Goal: Transaction & Acquisition: Purchase product/service

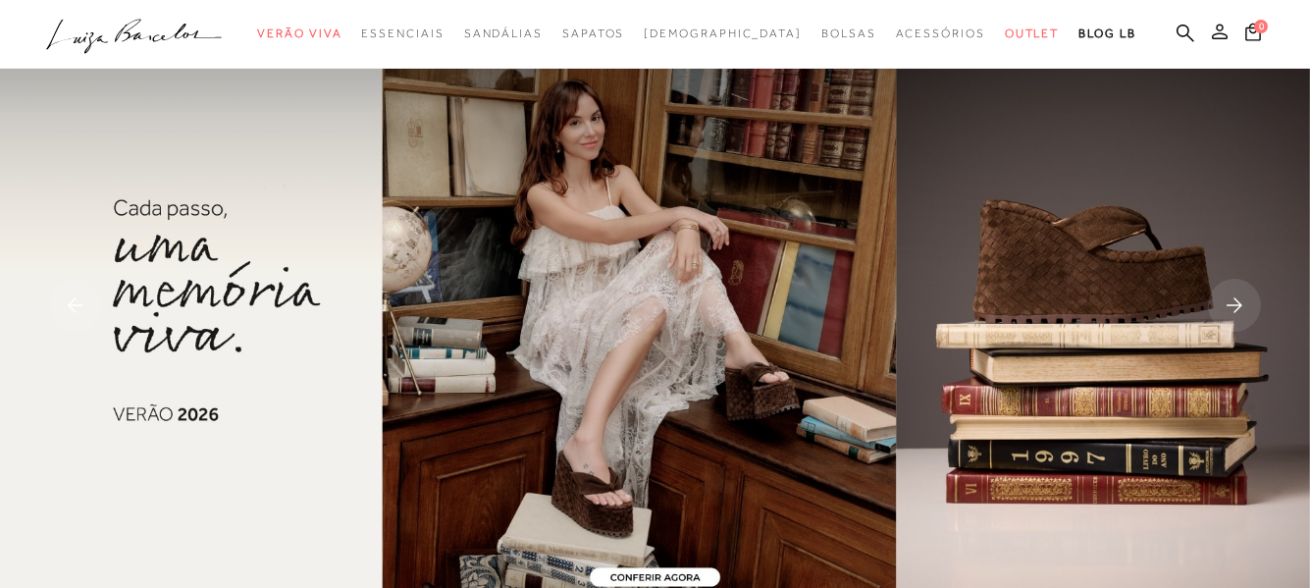
click at [1218, 39] on button at bounding box center [1219, 35] width 27 height 26
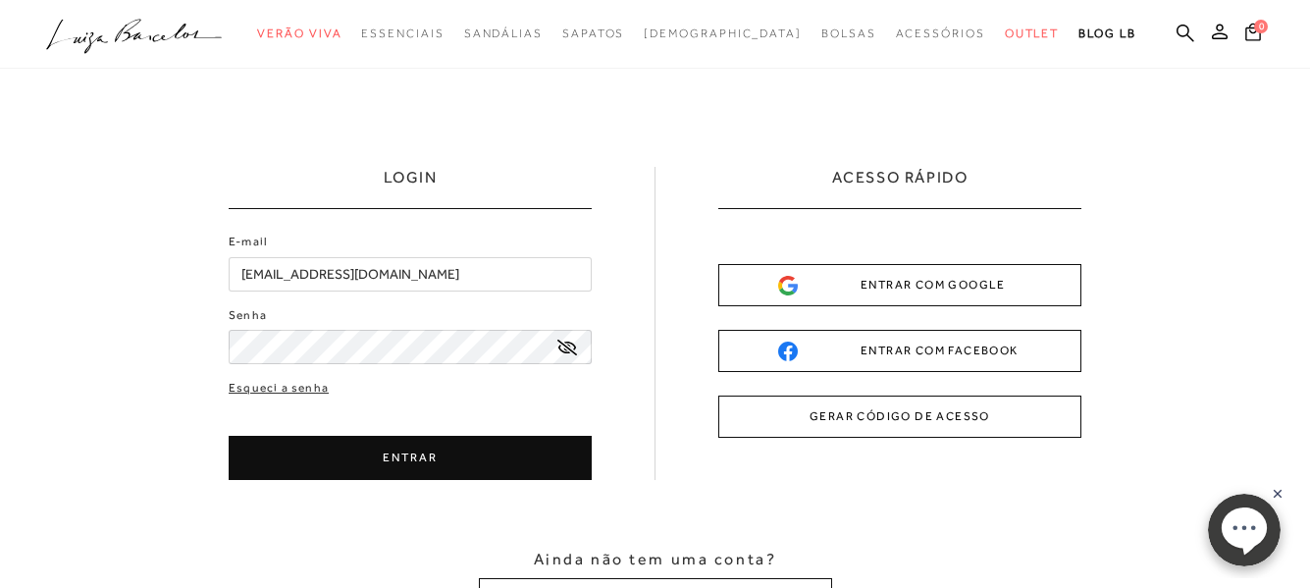
click at [370, 449] on button "ENTRAR" at bounding box center [410, 458] width 363 height 44
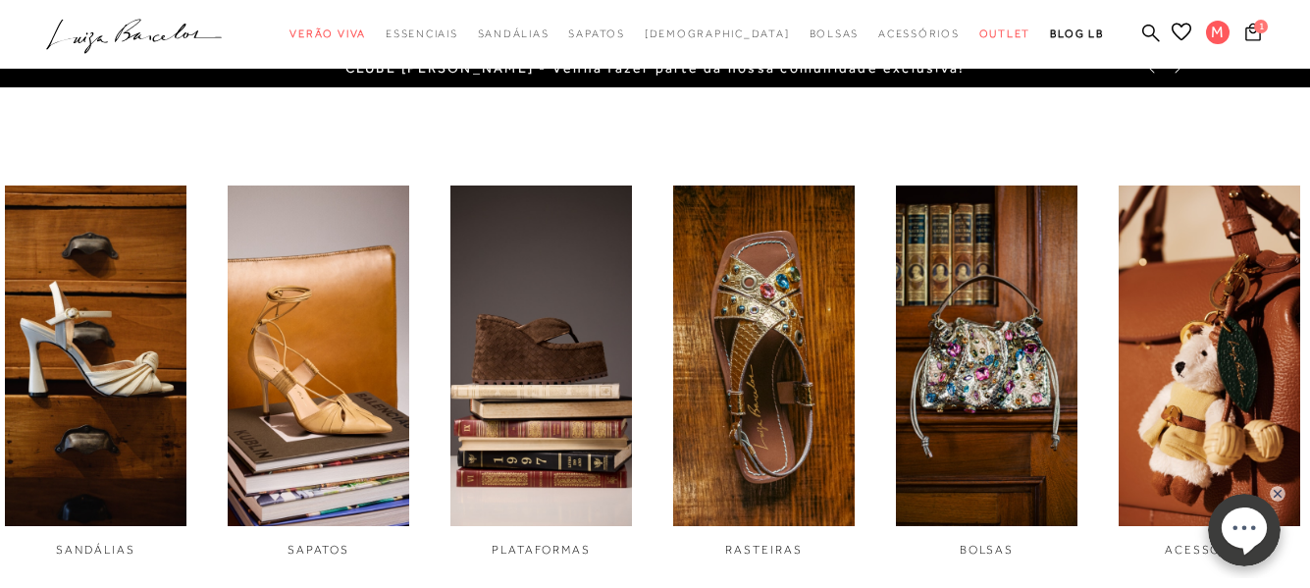
scroll to position [589, 0]
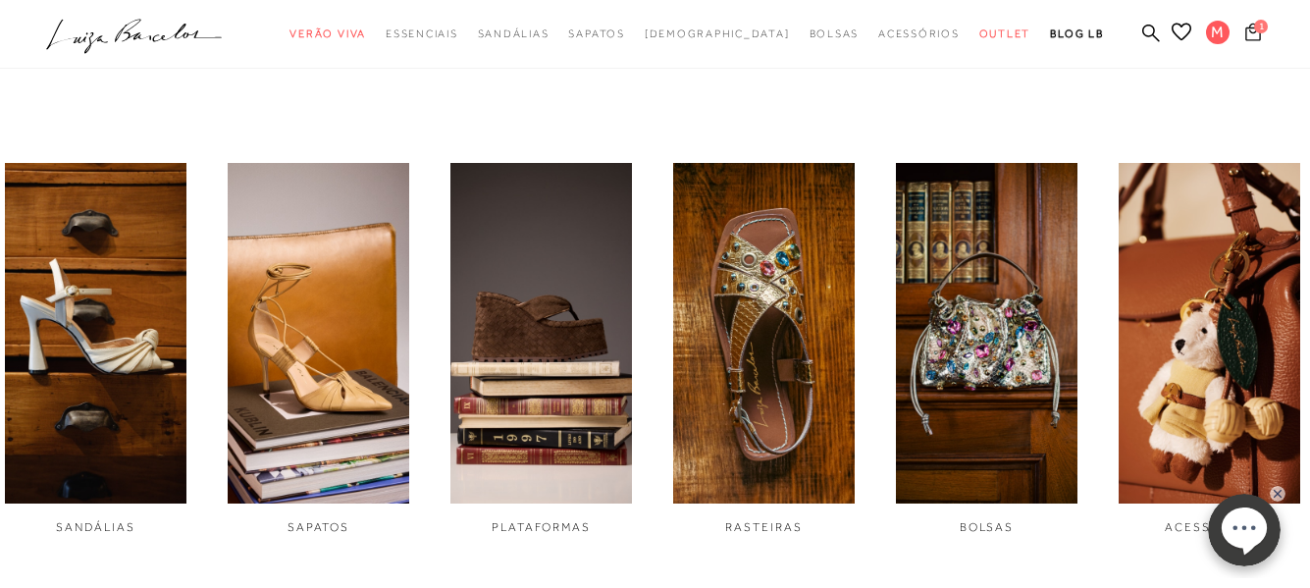
click at [1253, 31] on icon at bounding box center [1254, 32] width 16 height 18
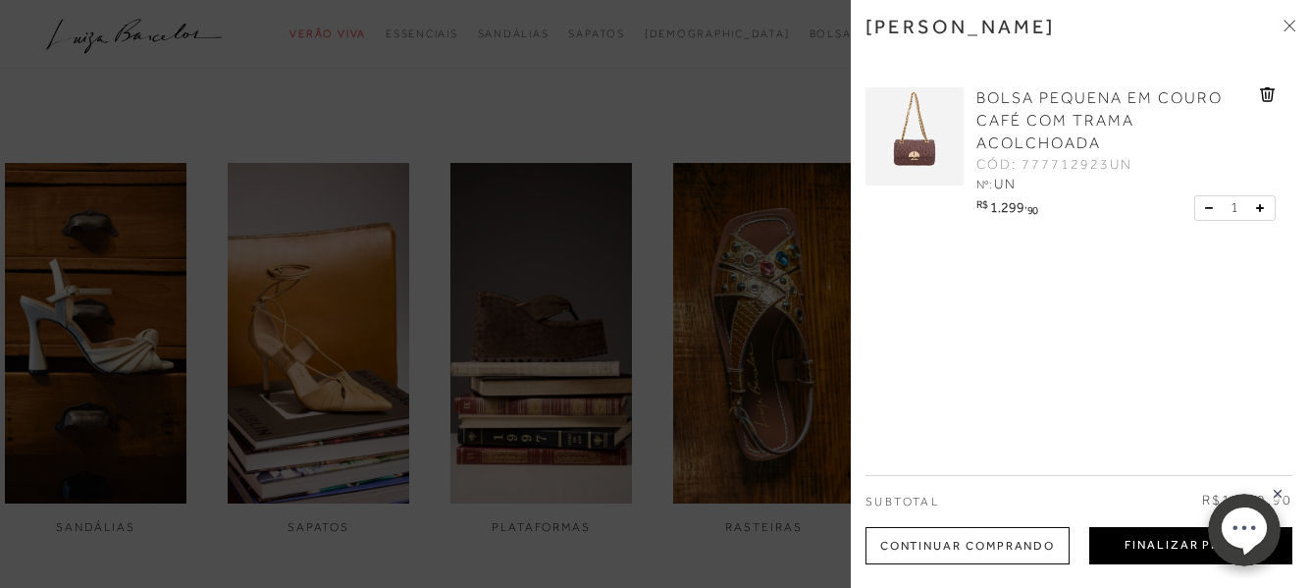
click at [1129, 549] on button "Finalizar Pedido" at bounding box center [1191, 545] width 203 height 37
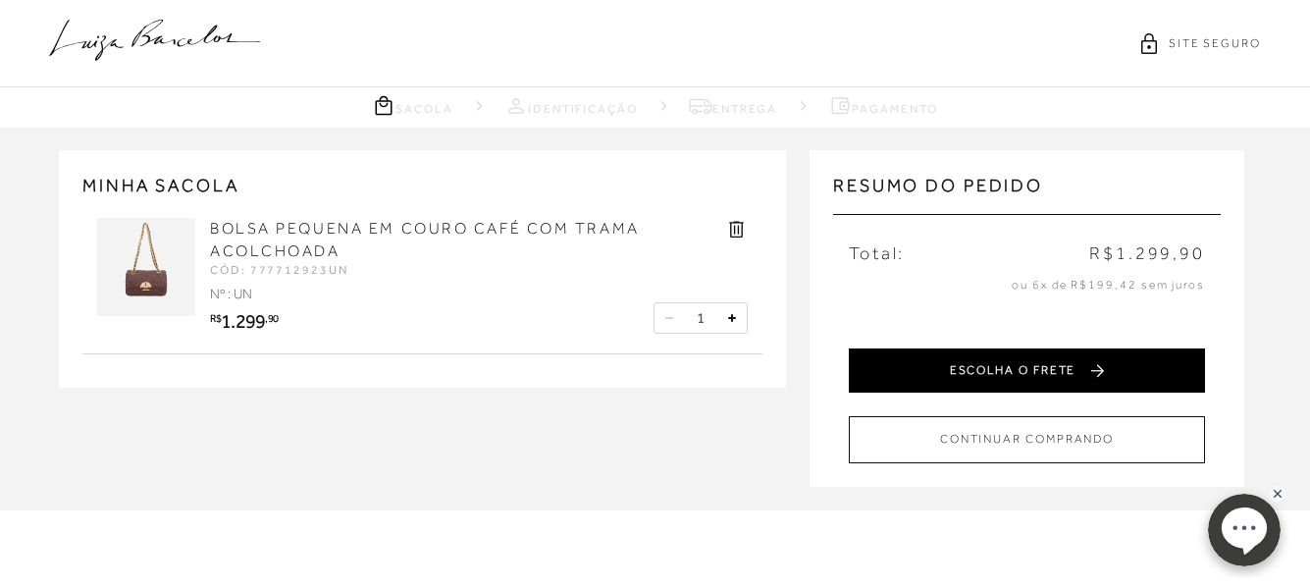
click at [1015, 371] on button "ESCOLHA O FRETE" at bounding box center [1027, 370] width 356 height 44
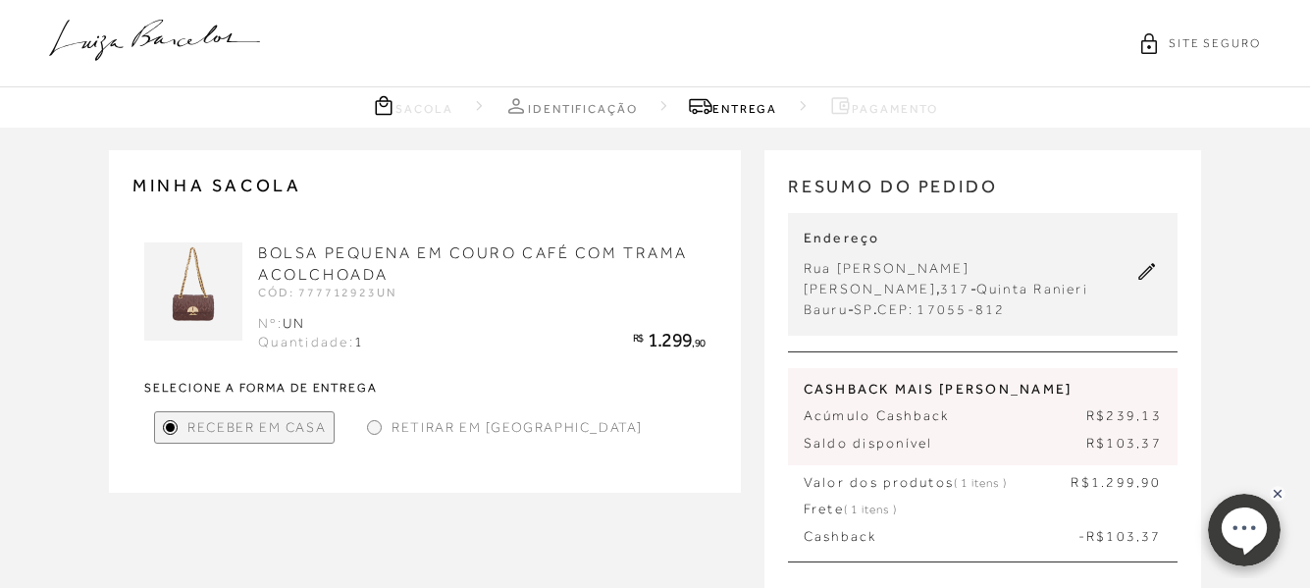
click at [211, 41] on icon at bounding box center [154, 40] width 211 height 41
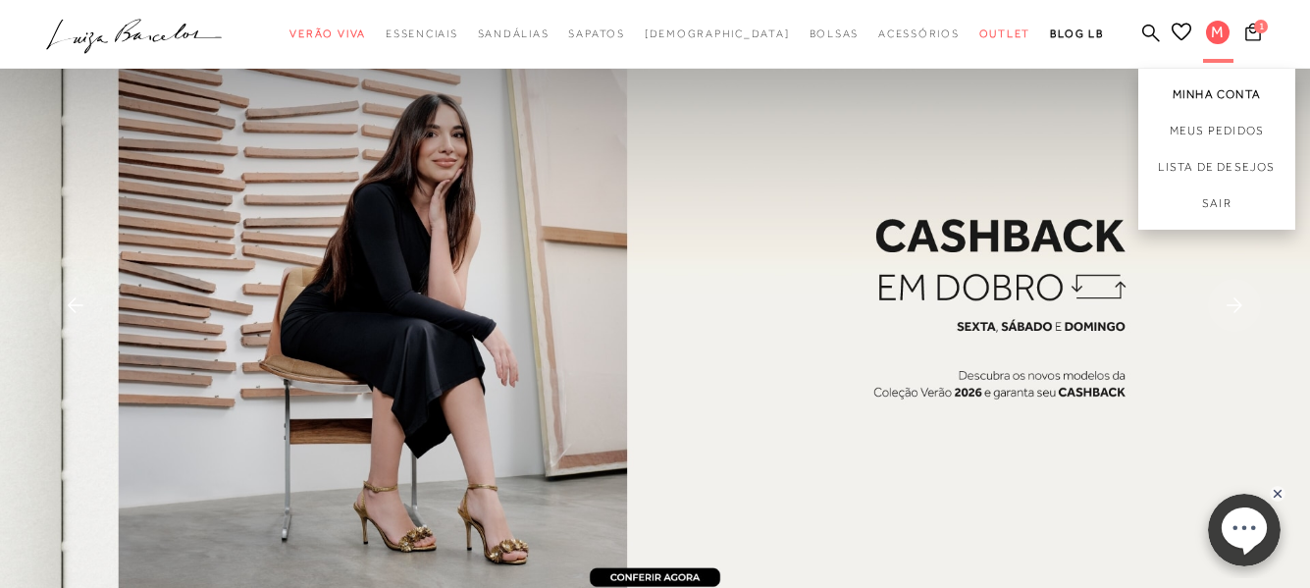
click at [1247, 96] on link "Minha Conta" at bounding box center [1217, 91] width 157 height 44
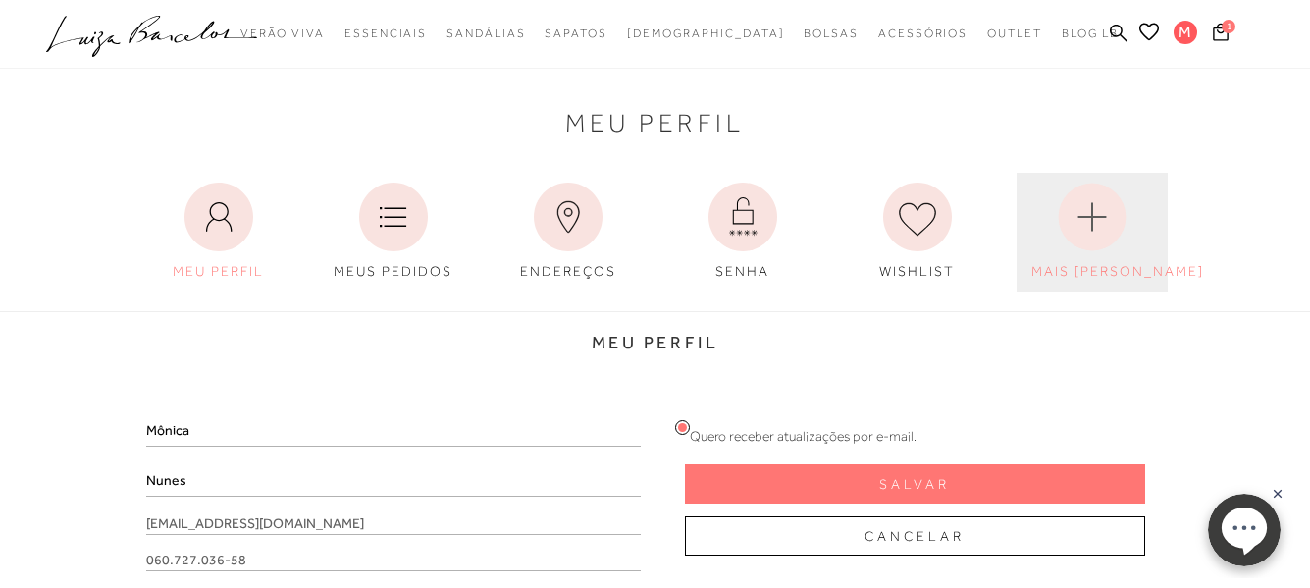
click at [1097, 214] on circle at bounding box center [1092, 218] width 68 height 68
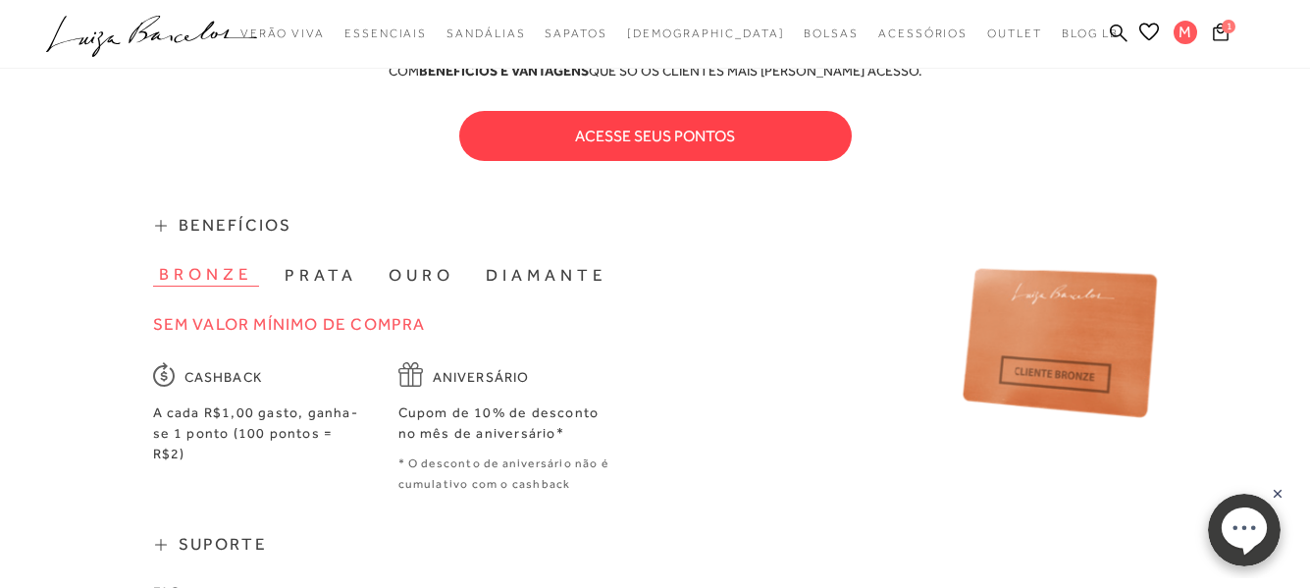
scroll to position [687, 0]
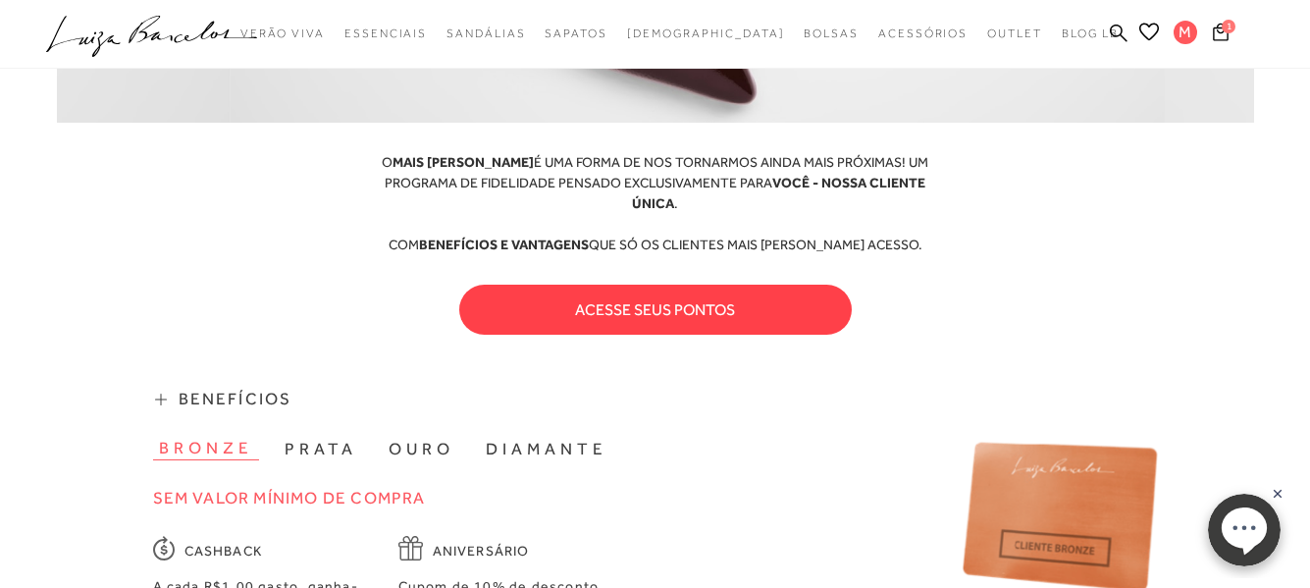
click at [660, 285] on button "acesse seus pontos" at bounding box center [655, 310] width 393 height 50
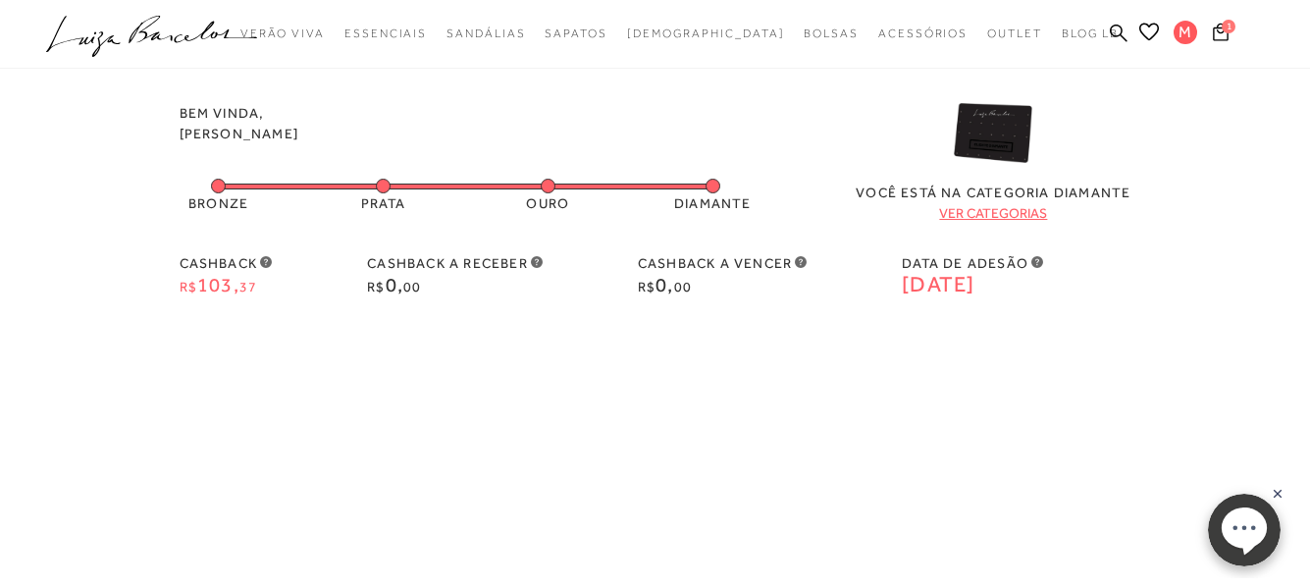
scroll to position [0, 0]
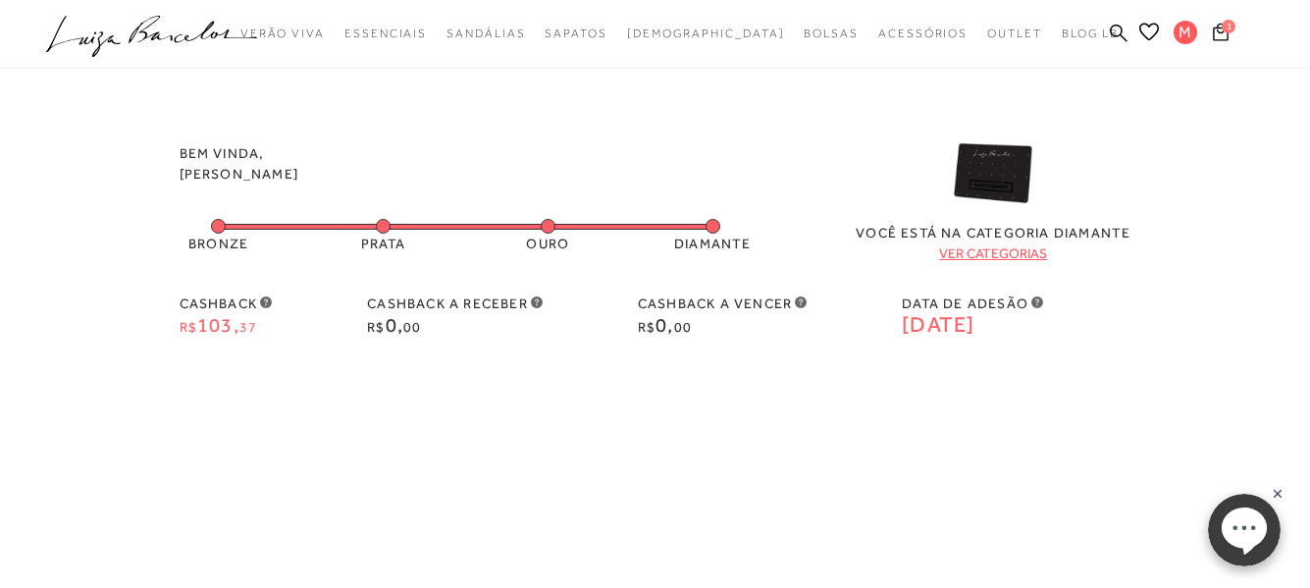
click at [204, 33] on icon at bounding box center [216, 33] width 83 height 22
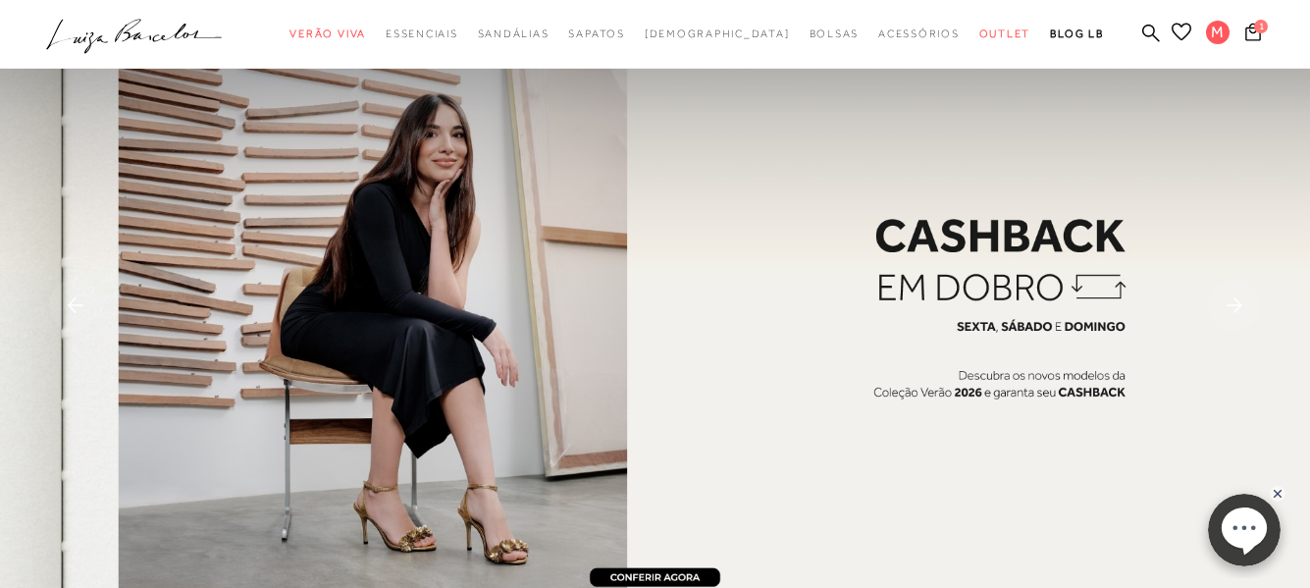
click at [1186, 26] on icon at bounding box center [1182, 32] width 20 height 19
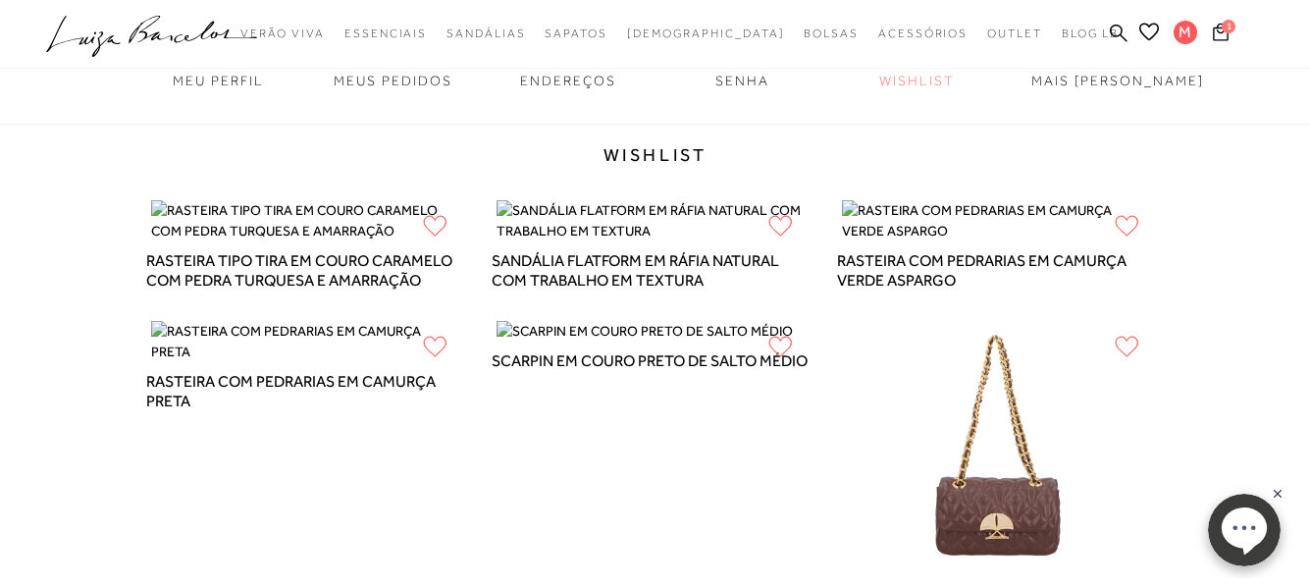
scroll to position [196, 0]
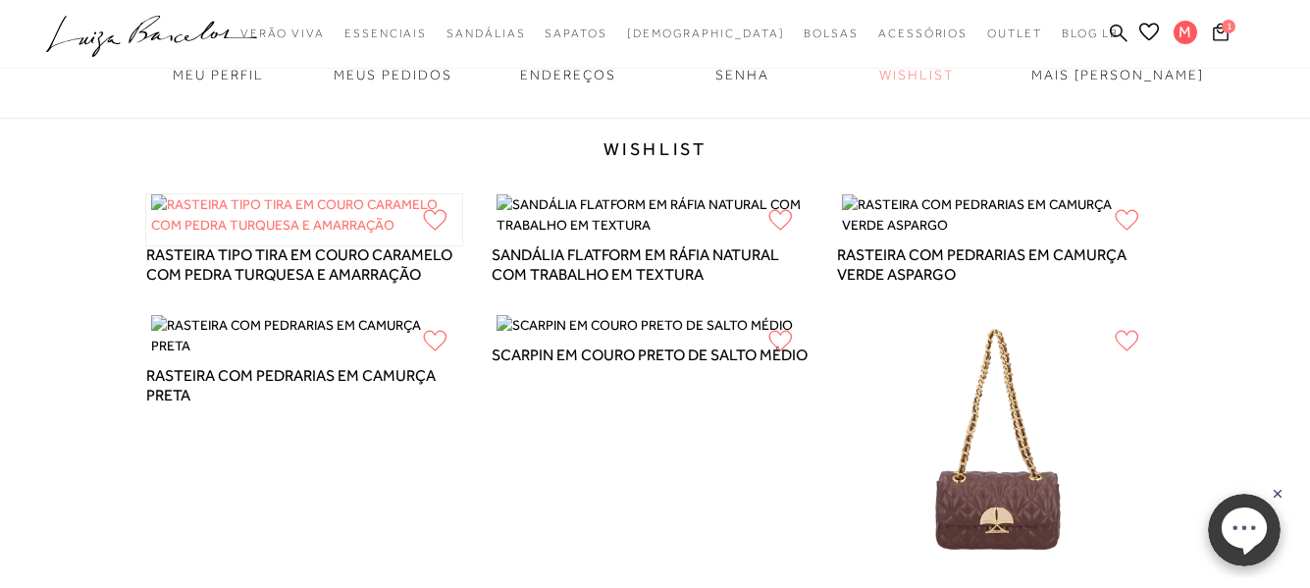
click at [316, 216] on img at bounding box center [304, 219] width 316 height 51
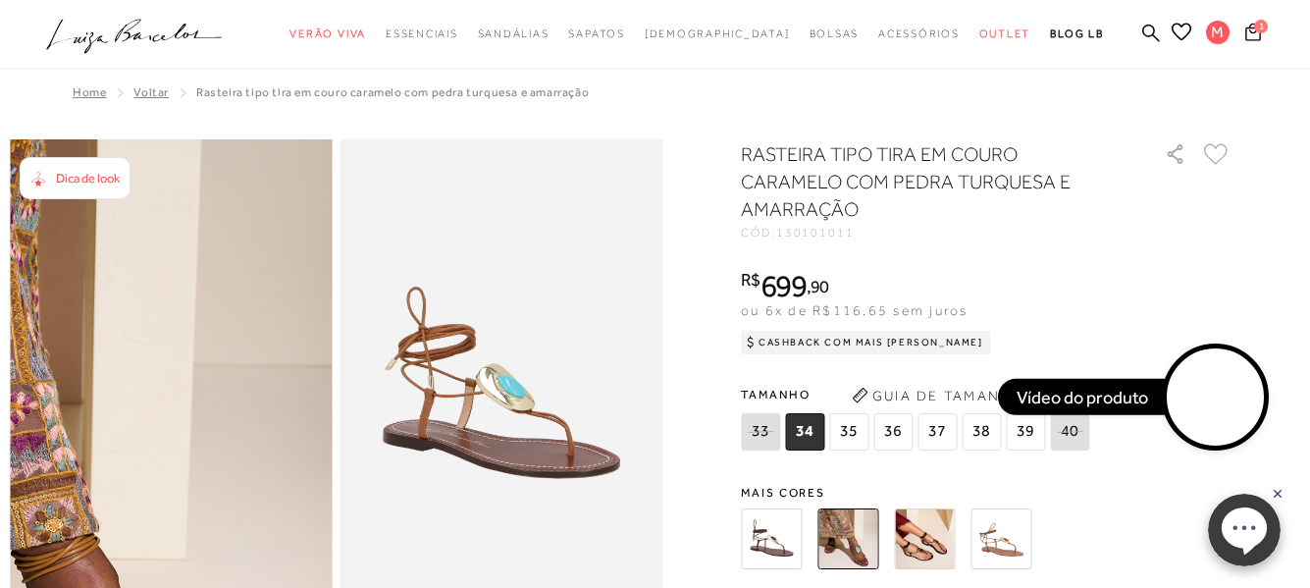
scroll to position [98, 0]
